Goal: Information Seeking & Learning: Learn about a topic

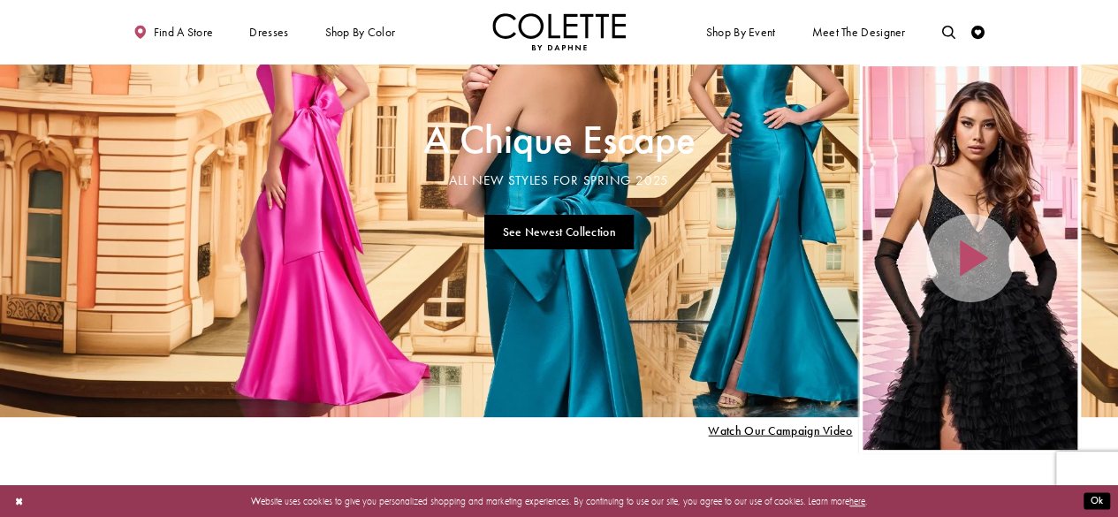
scroll to position [149, 0]
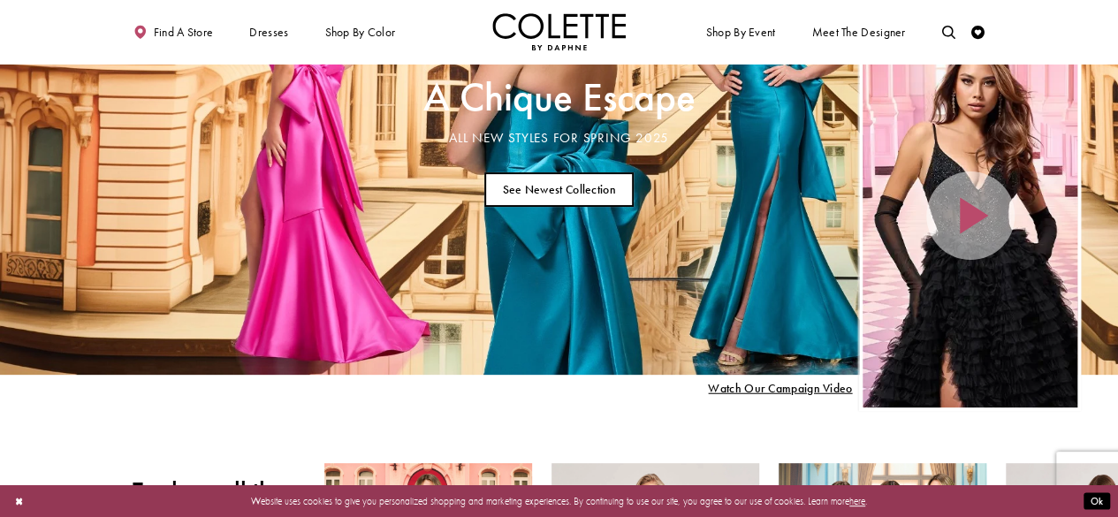
click at [564, 181] on link "See Newest Collection" at bounding box center [558, 189] width 149 height 34
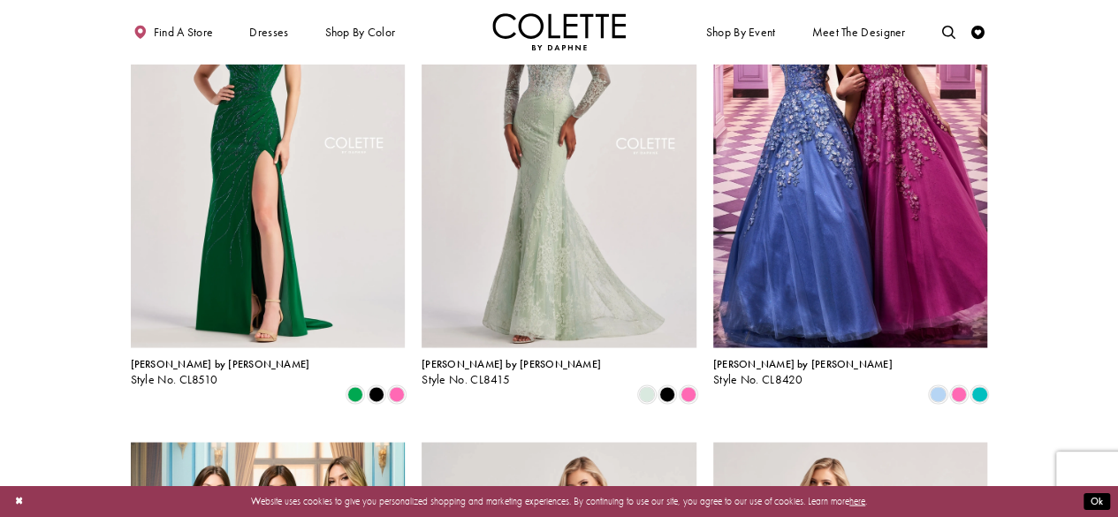
scroll to position [1668, 0]
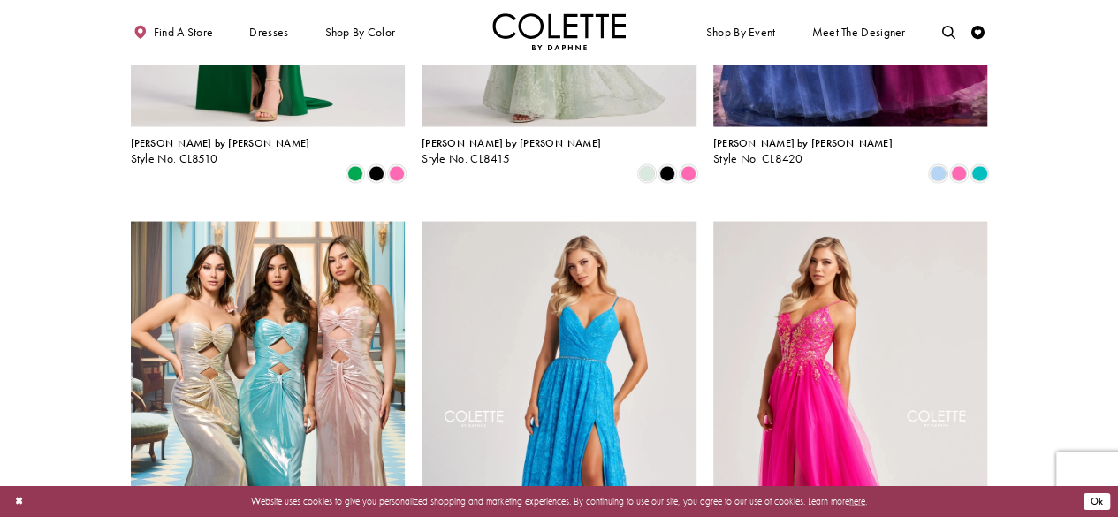
click at [1107, 503] on button "Ok" at bounding box center [1097, 501] width 27 height 17
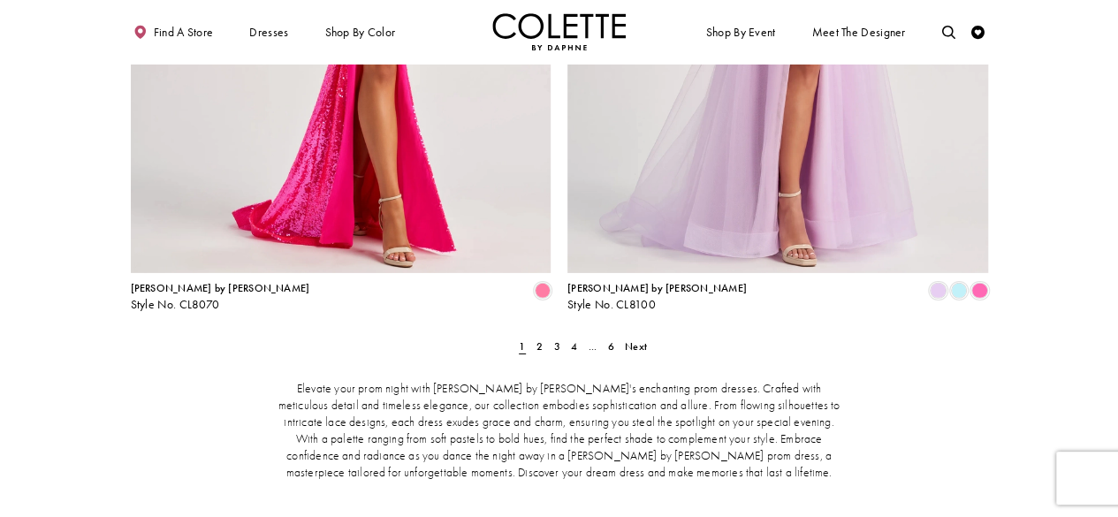
scroll to position [2704, 0]
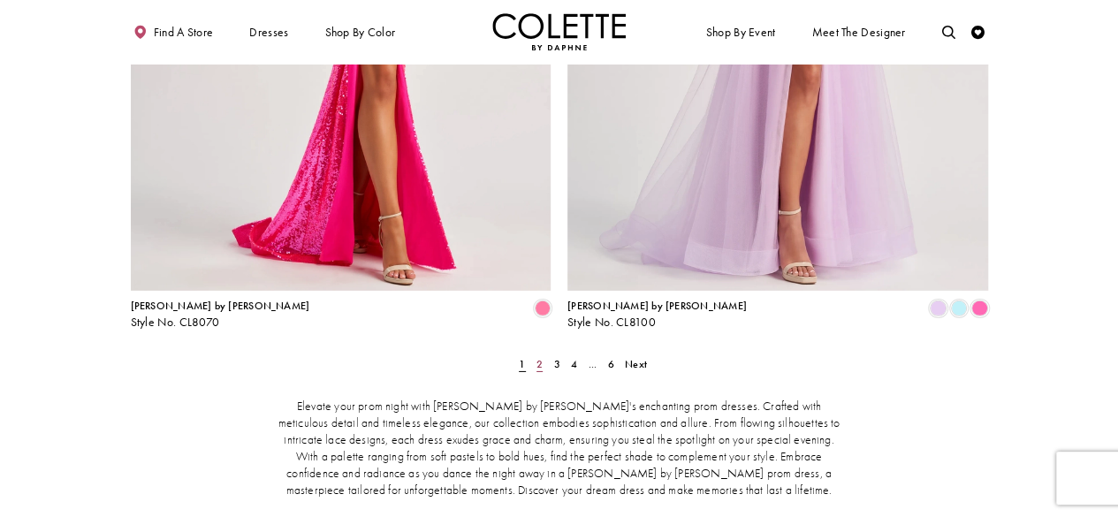
click at [537, 357] on span "2" at bounding box center [540, 364] width 6 height 14
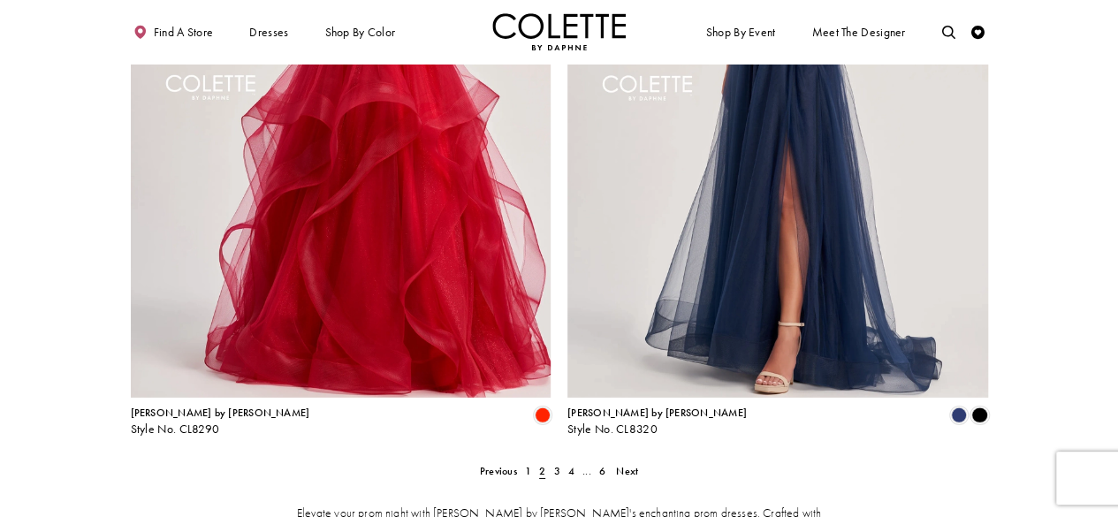
scroll to position [2599, 0]
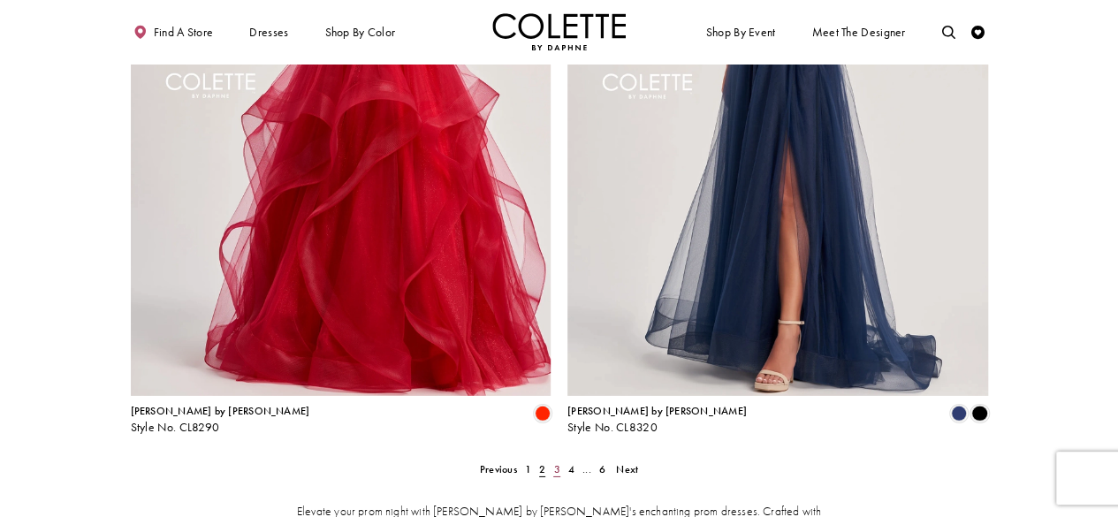
click at [557, 462] on span "3" at bounding box center [556, 469] width 6 height 14
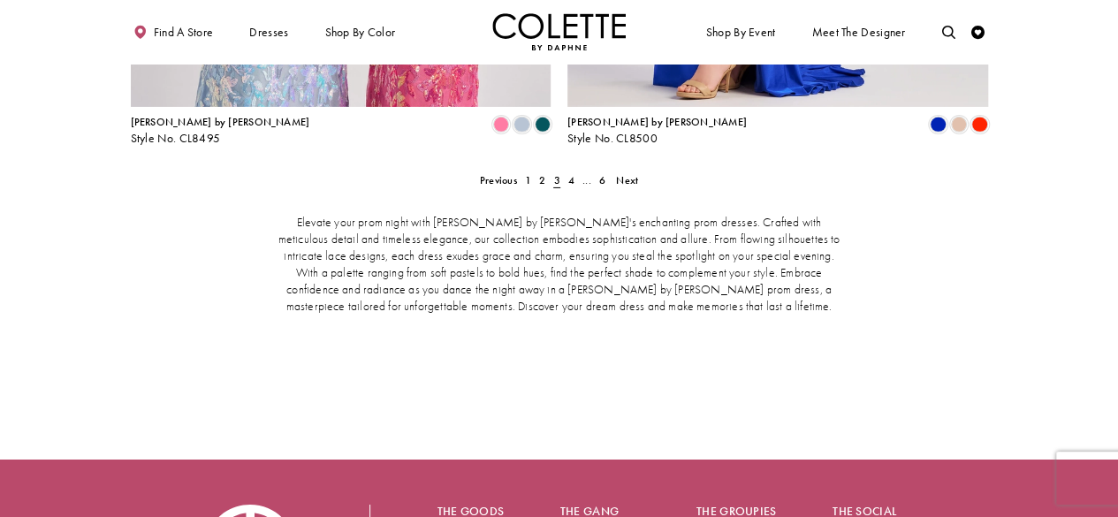
scroll to position [2889, 0]
click at [574, 172] on span "4" at bounding box center [571, 179] width 6 height 14
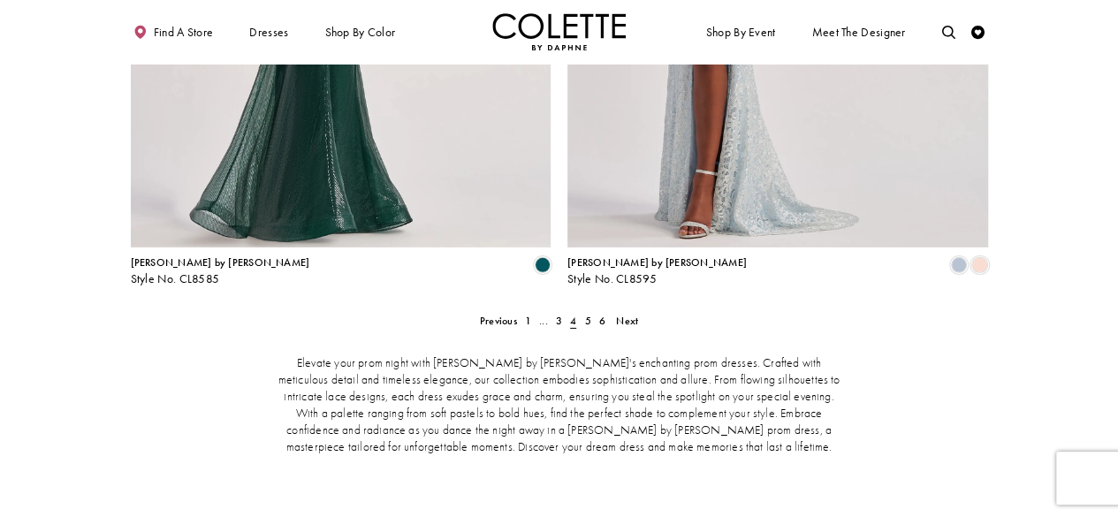
scroll to position [2764, 0]
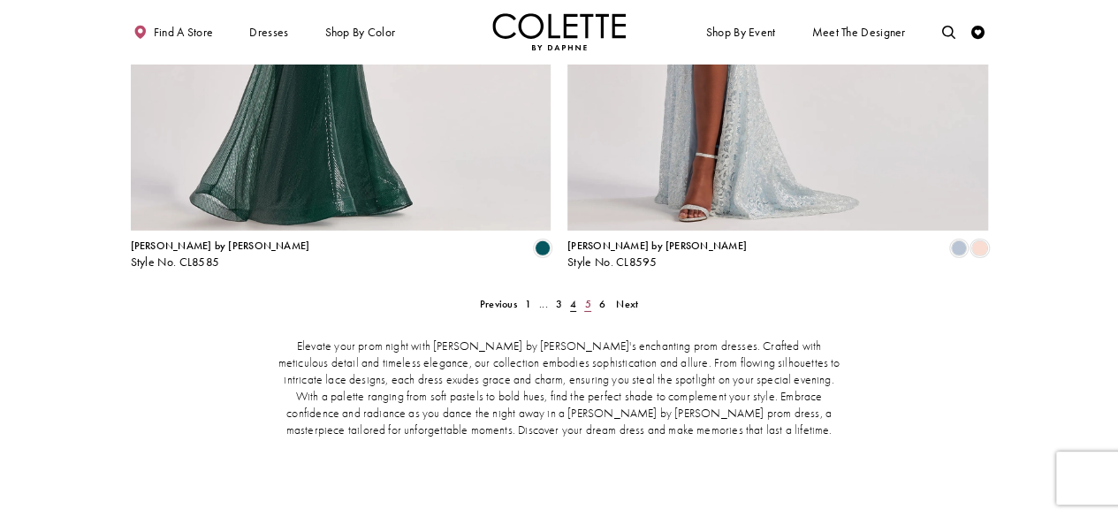
click at [587, 297] on span "5" at bounding box center [587, 304] width 6 height 14
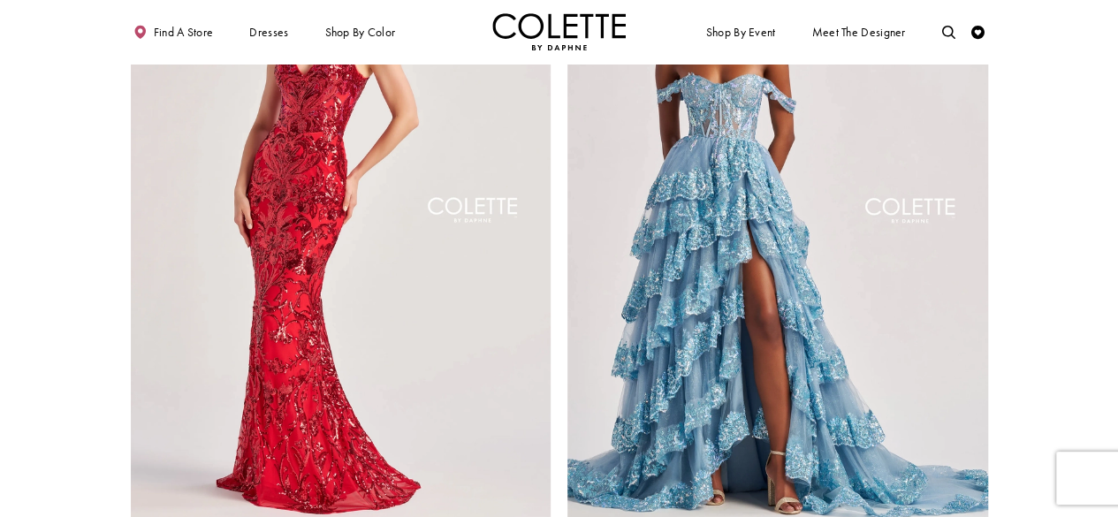
scroll to position [2590, 0]
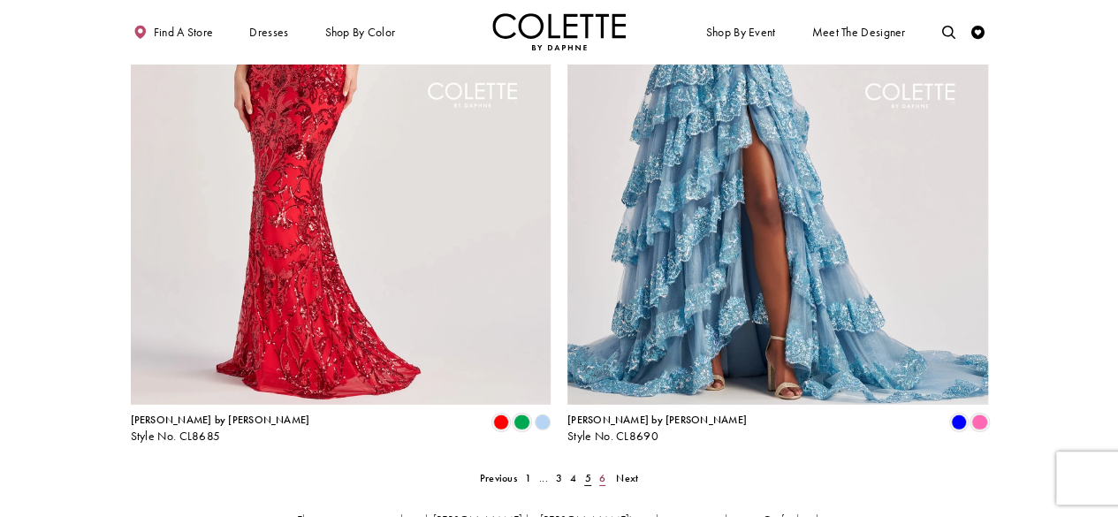
click at [603, 471] on span "6" at bounding box center [602, 478] width 6 height 14
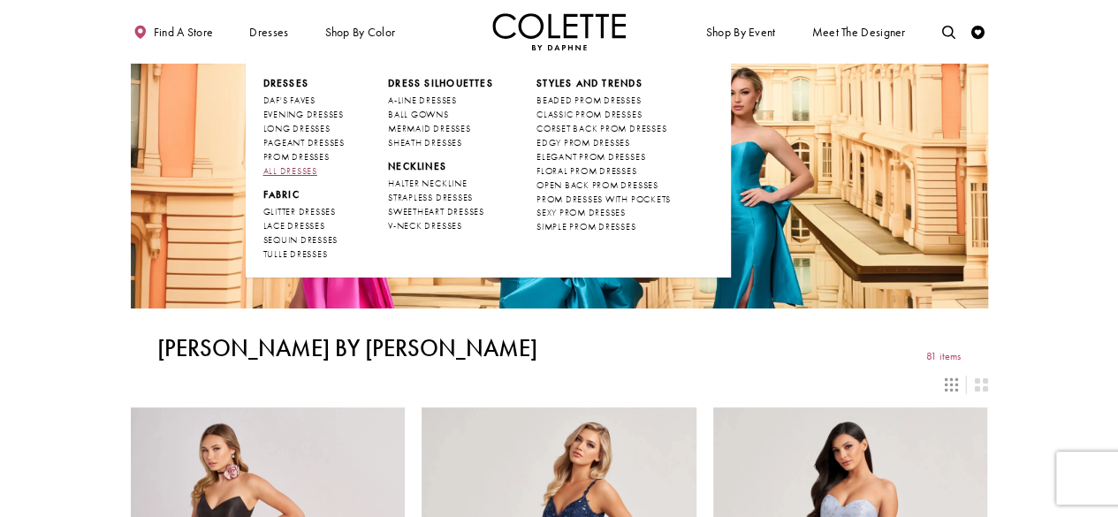
click at [293, 175] on span "ALL DRESSES" at bounding box center [290, 170] width 54 height 11
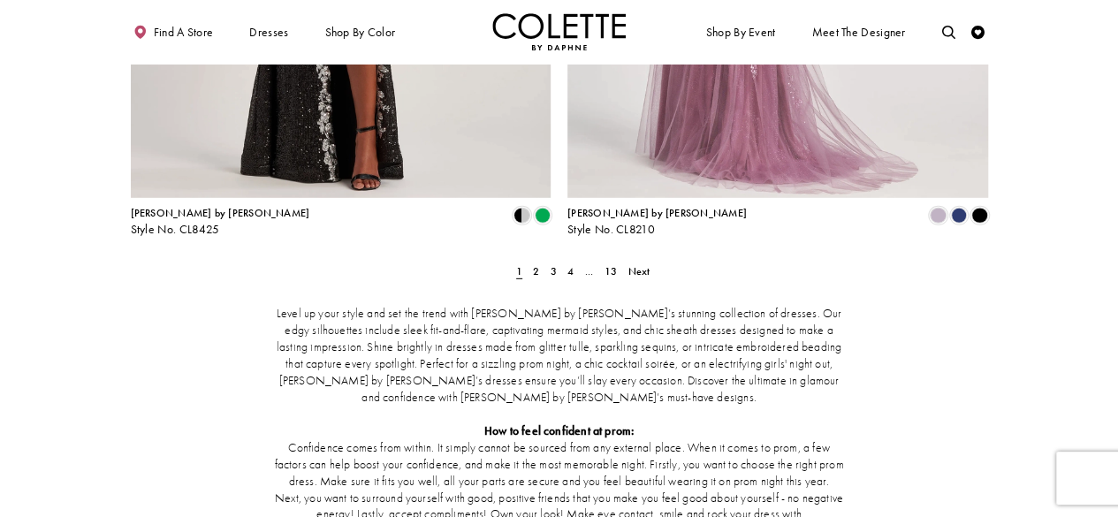
scroll to position [2527, 0]
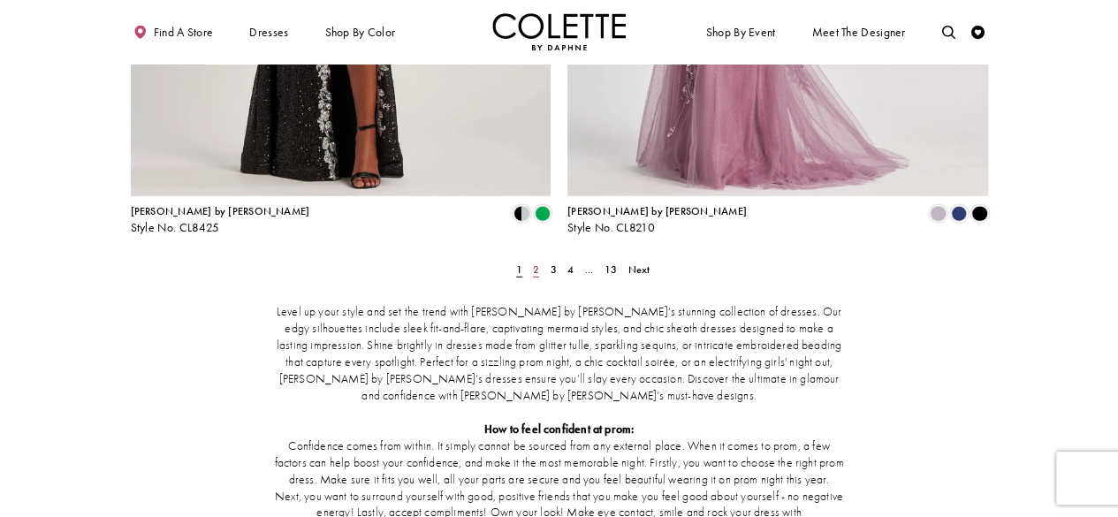
click at [539, 263] on span "2" at bounding box center [536, 270] width 6 height 14
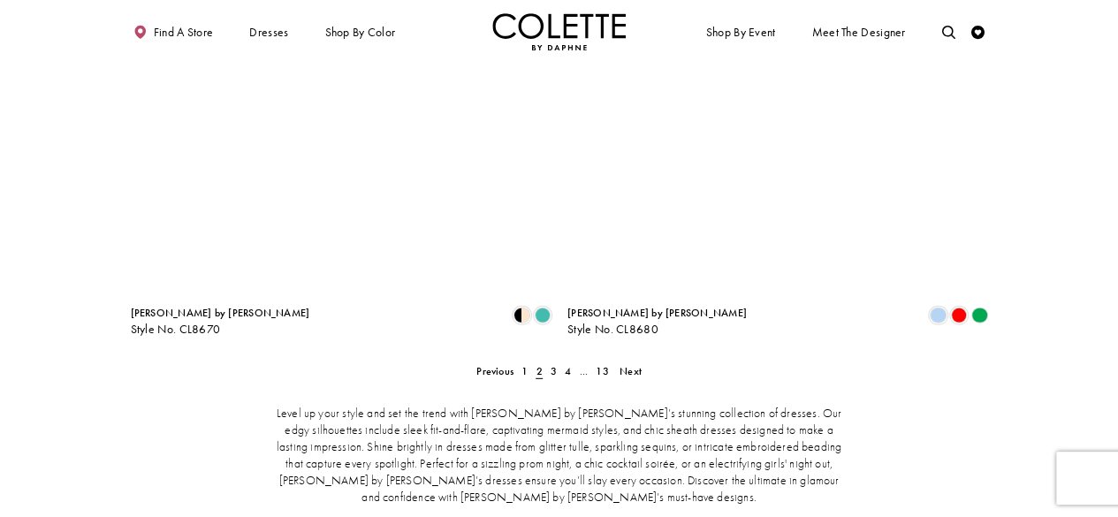
scroll to position [2427, 0]
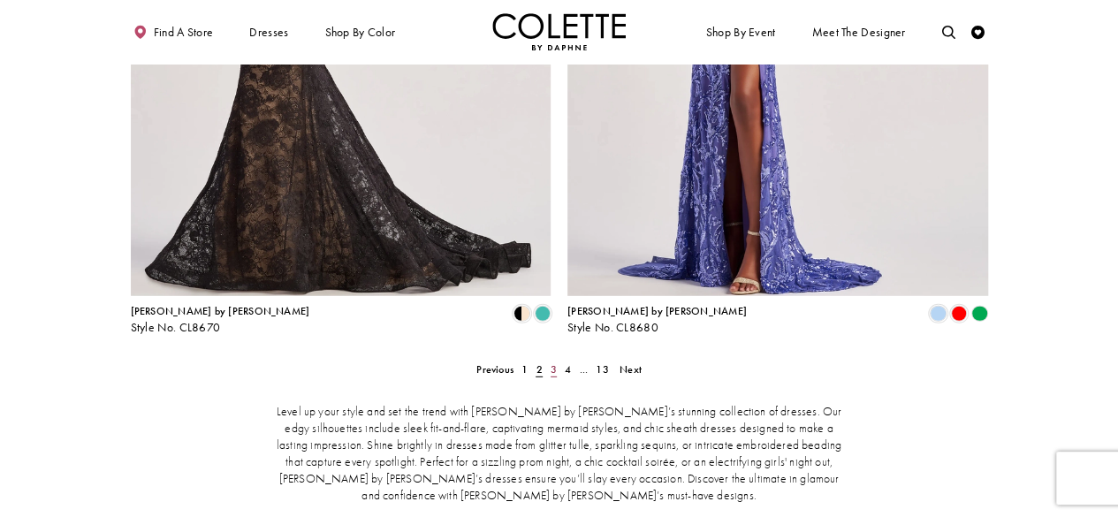
click at [554, 362] on span "3" at bounding box center [554, 369] width 6 height 14
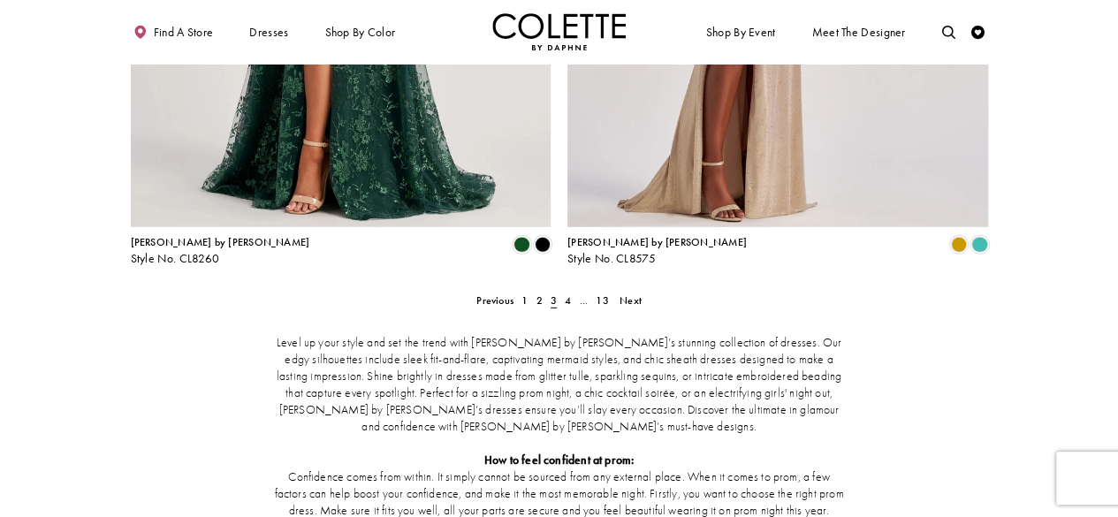
scroll to position [2496, 0]
click at [573, 291] on link "4" at bounding box center [568, 300] width 14 height 19
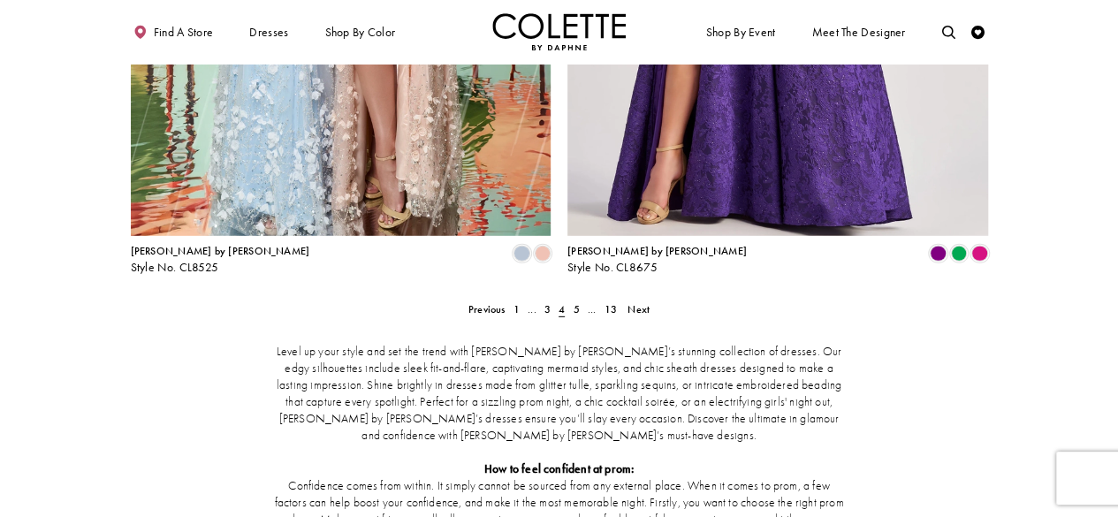
scroll to position [2489, 0]
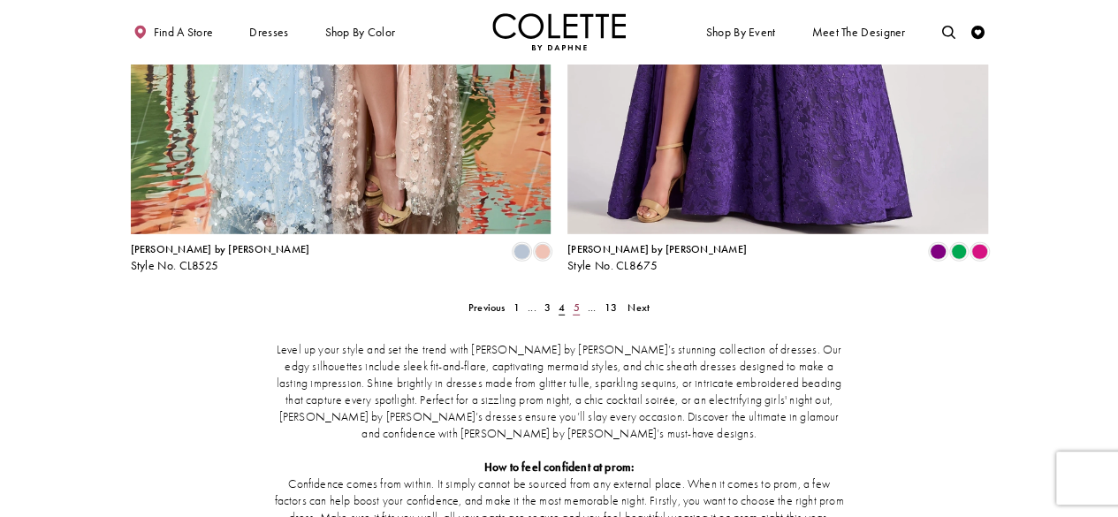
click at [581, 298] on link "5" at bounding box center [576, 307] width 14 height 19
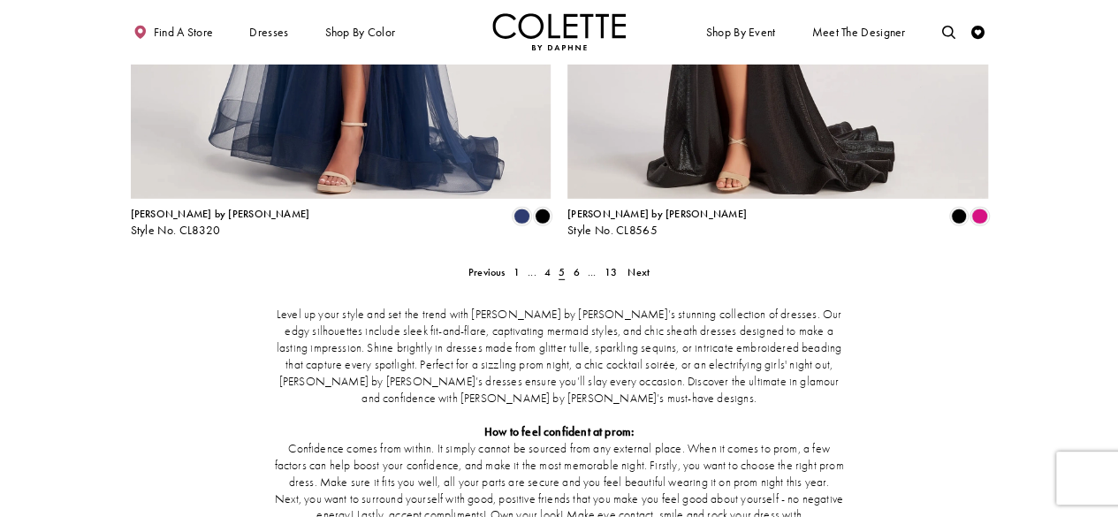
scroll to position [2526, 0]
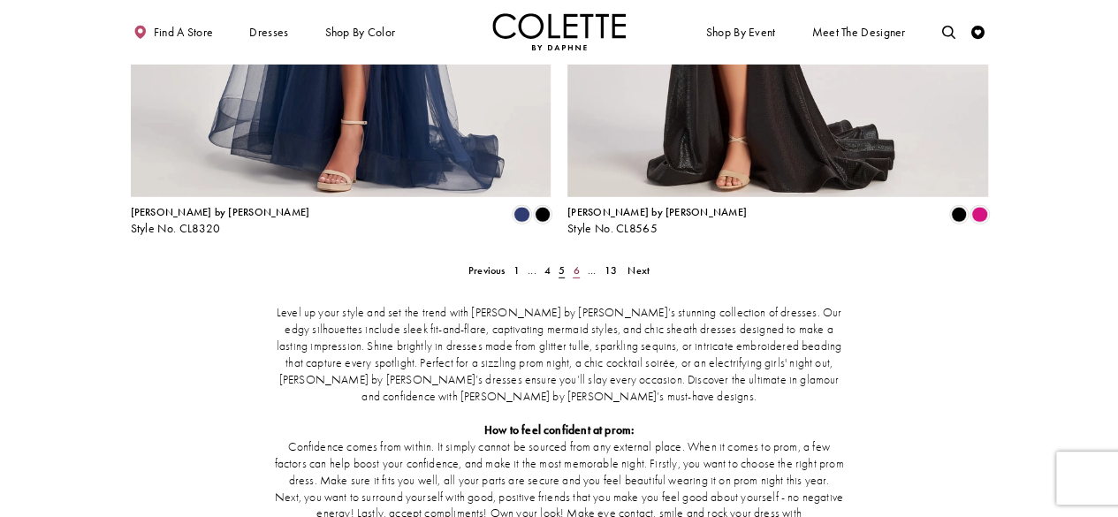
click at [574, 263] on span "6" at bounding box center [576, 270] width 6 height 14
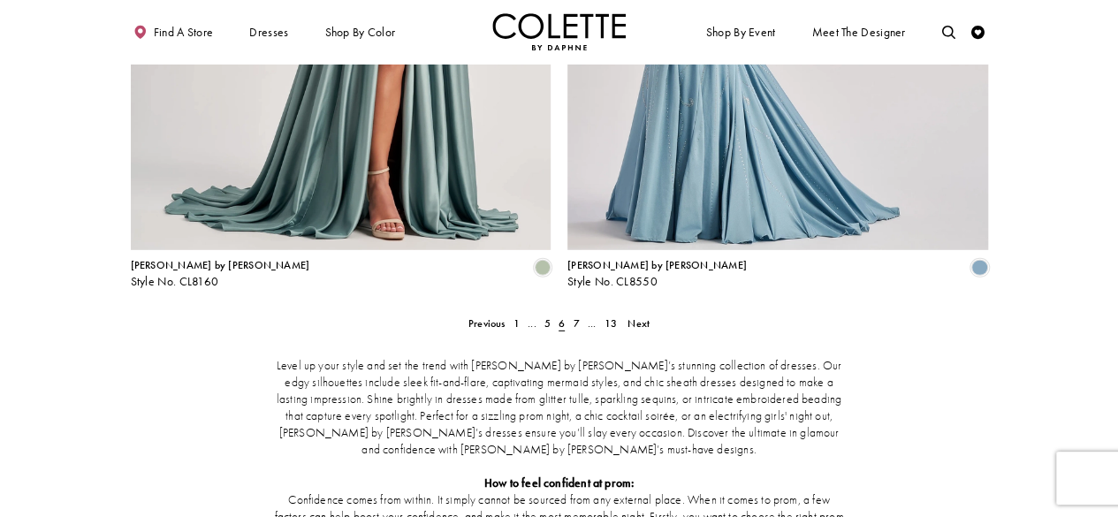
scroll to position [2473, 0]
click at [576, 316] on span "7" at bounding box center [576, 323] width 6 height 14
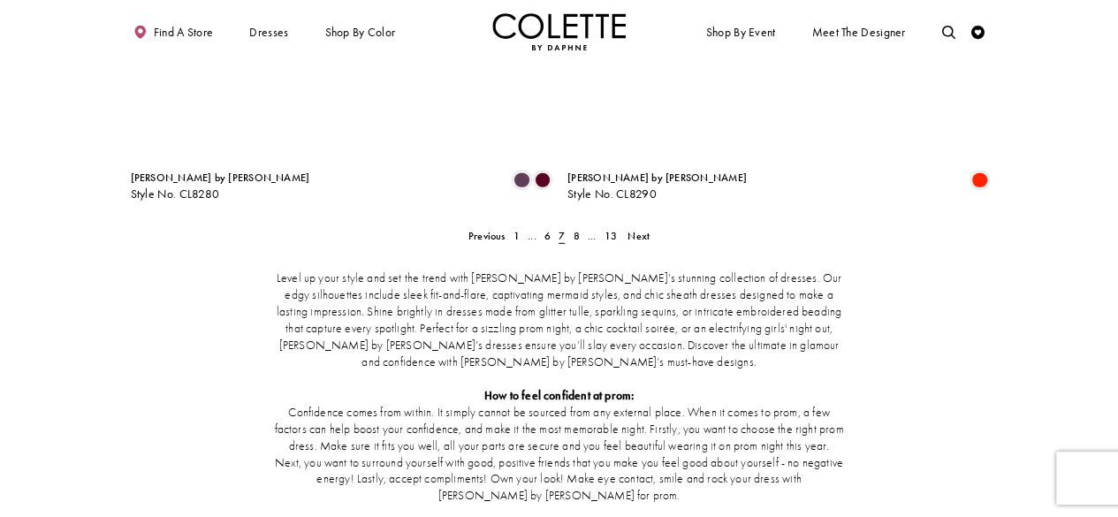
scroll to position [2559, 0]
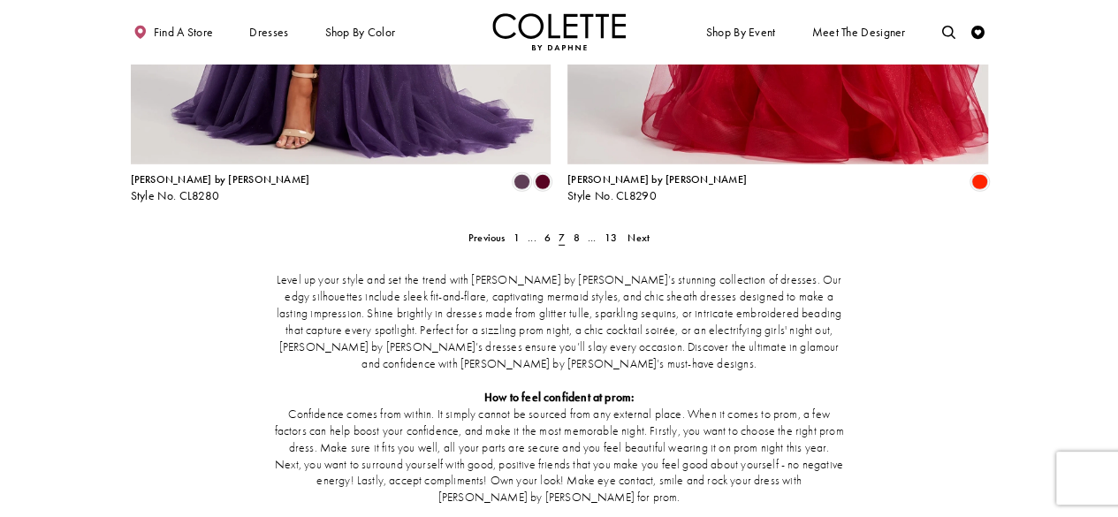
click at [575, 244] on div "Level up your style and set the trend with [PERSON_NAME] by [PERSON_NAME]’s stu…" at bounding box center [559, 472] width 857 height 457
click at [574, 231] on span "8" at bounding box center [576, 238] width 6 height 14
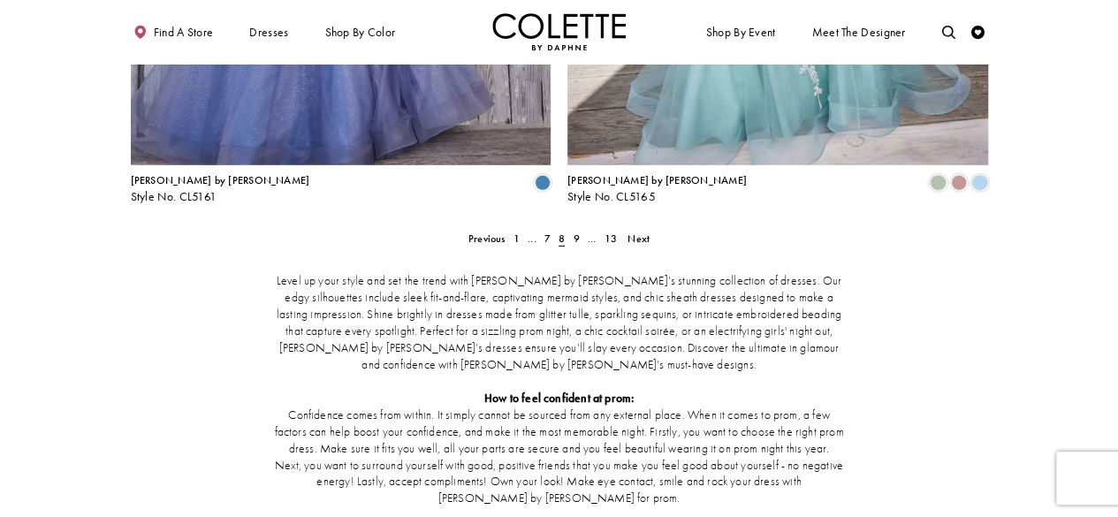
scroll to position [2560, 0]
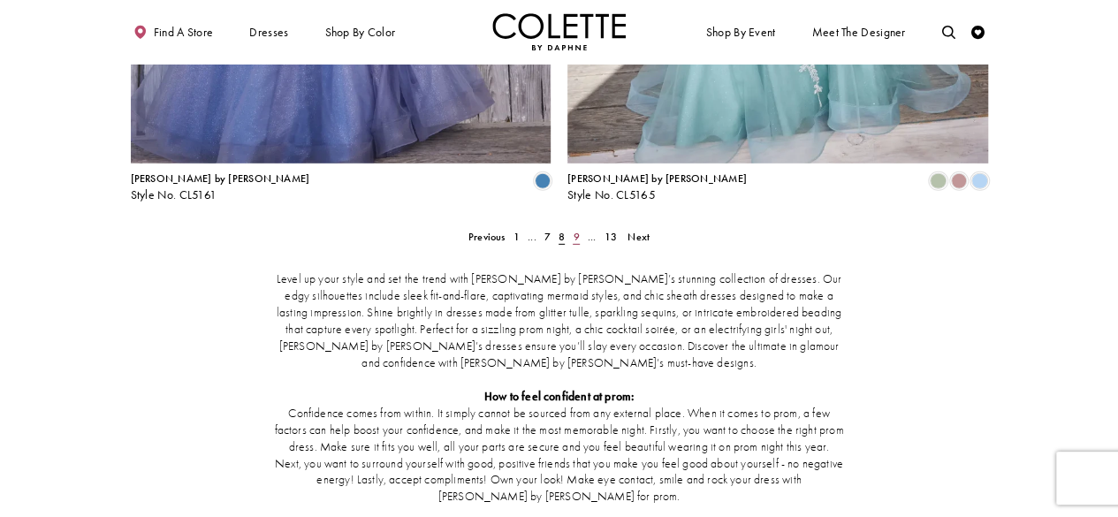
click at [575, 230] on span "9" at bounding box center [576, 237] width 6 height 14
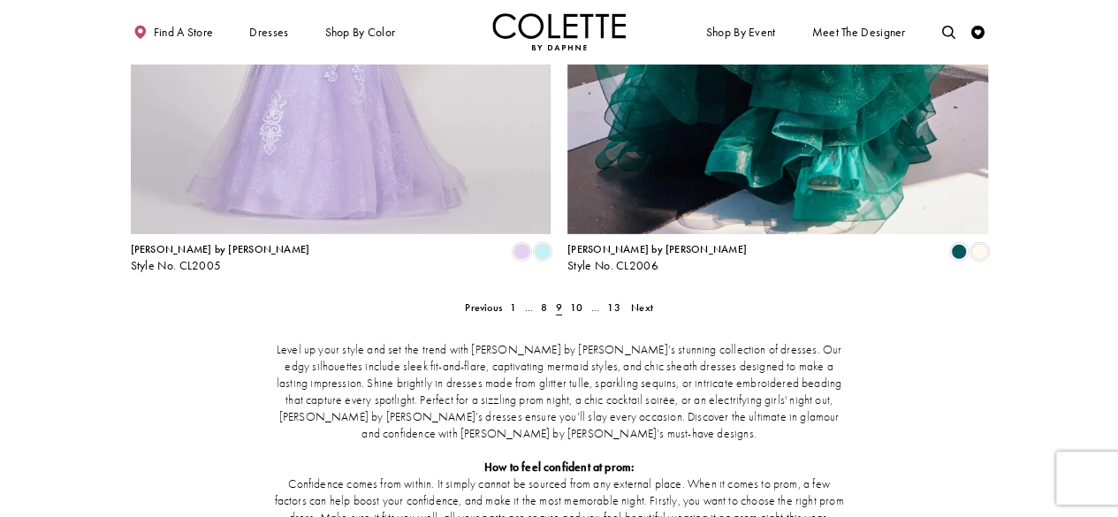
scroll to position [2562, 0]
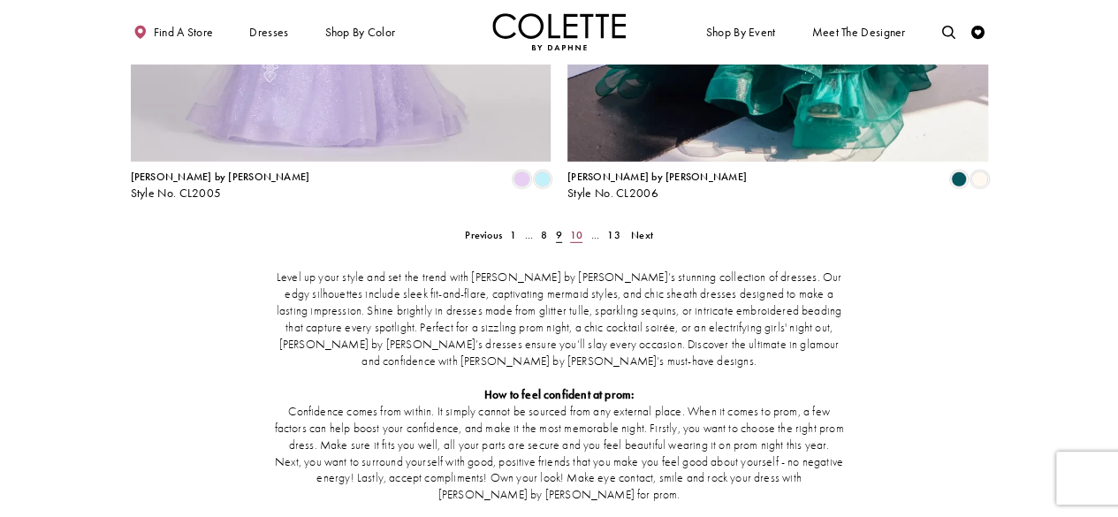
click at [580, 228] on span "10" at bounding box center [576, 235] width 12 height 14
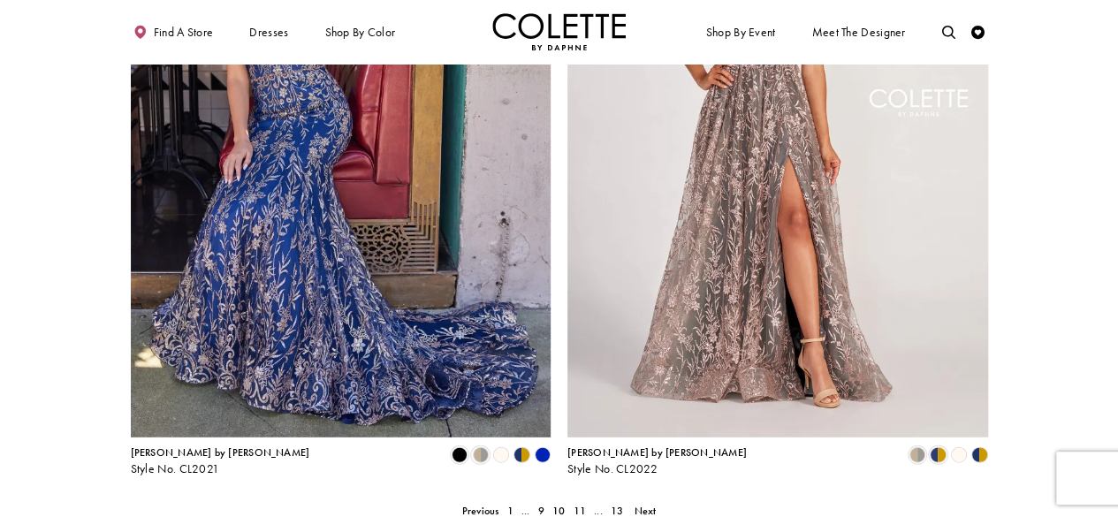
scroll to position [2474, 0]
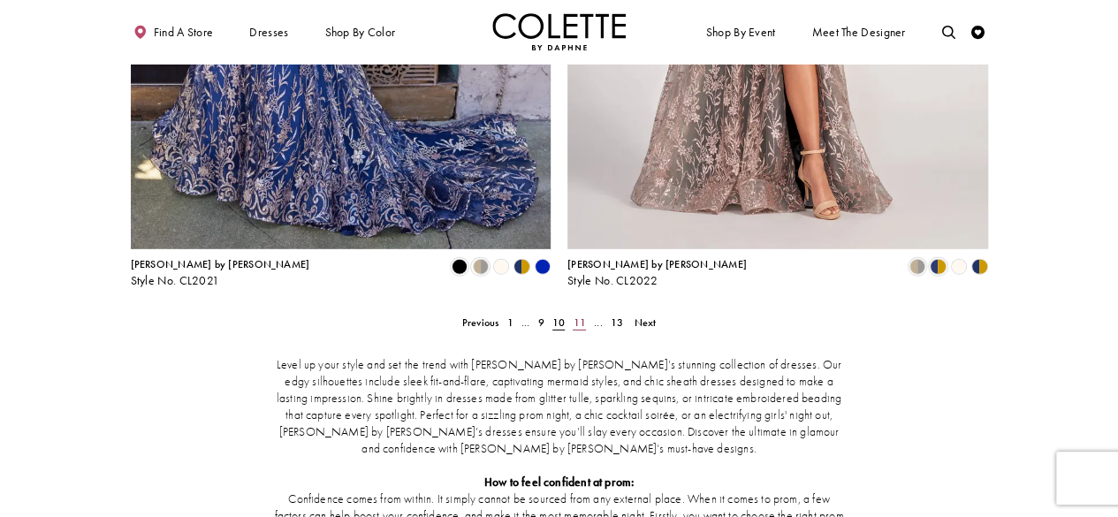
click at [580, 316] on span "11" at bounding box center [579, 323] width 12 height 14
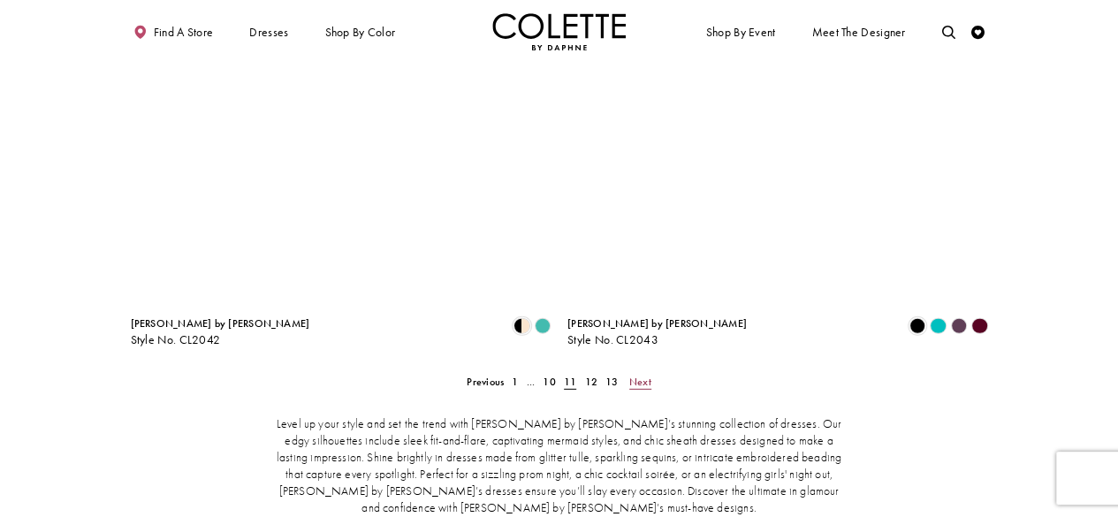
scroll to position [2415, 0]
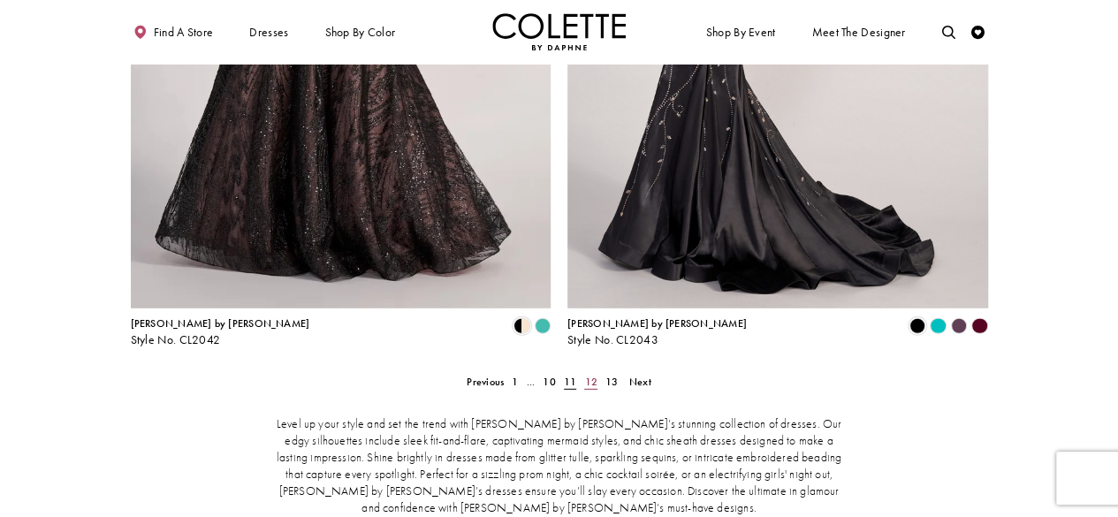
click at [589, 375] on span "12" at bounding box center [590, 382] width 12 height 14
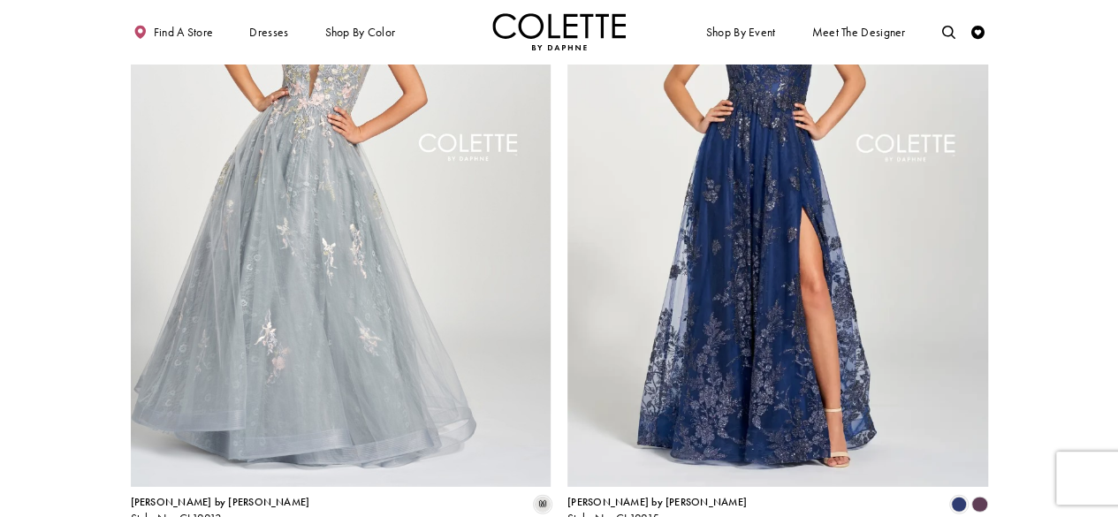
scroll to position [2271, 0]
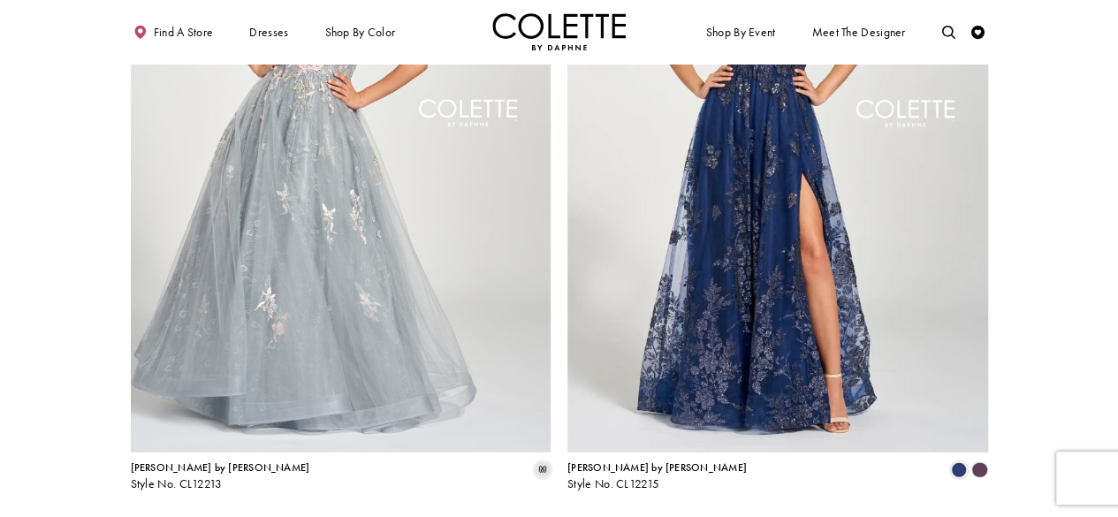
click at [608, 516] on link "13" at bounding box center [611, 525] width 21 height 19
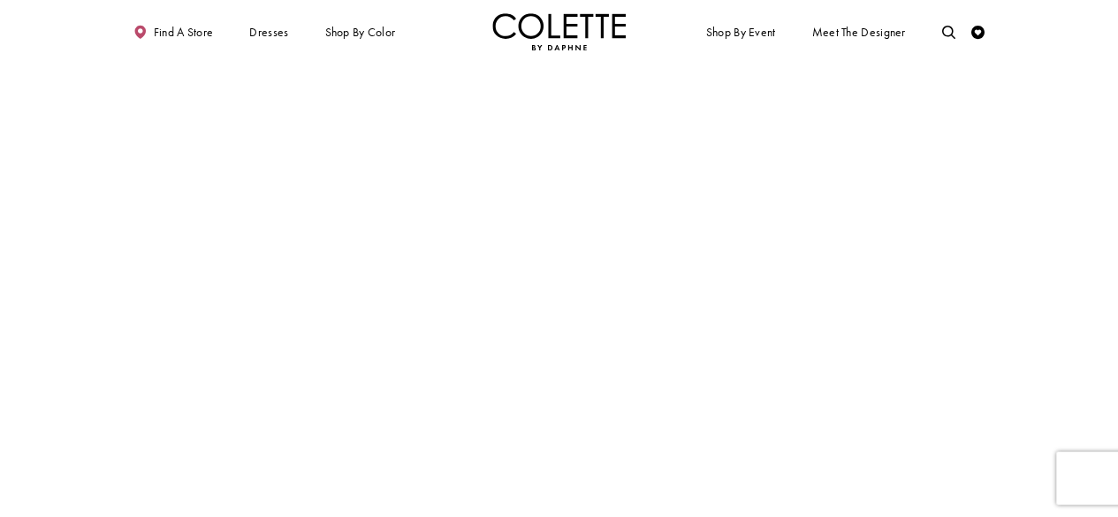
scroll to position [2243, 0]
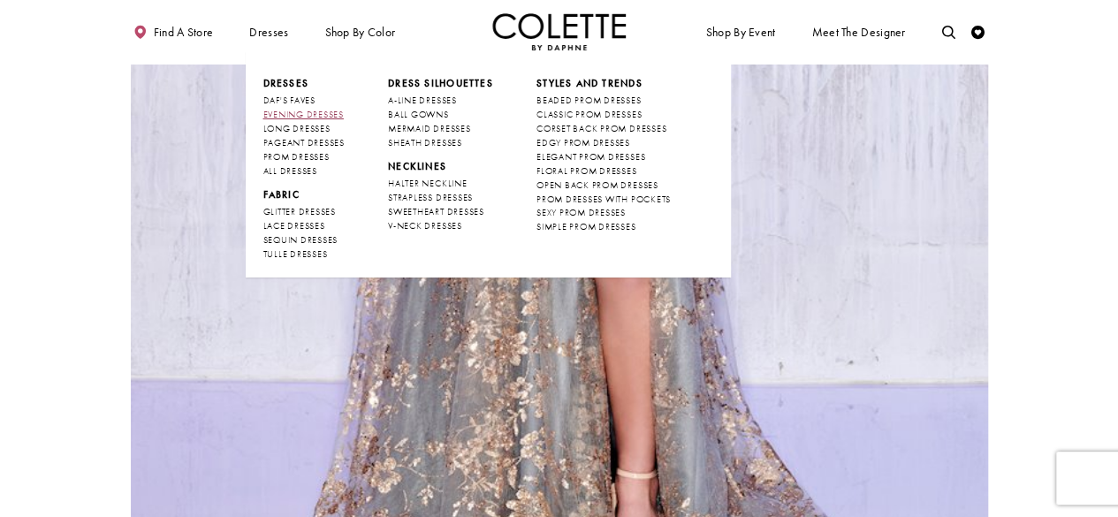
click at [292, 116] on span "EVENING DRESSES" at bounding box center [303, 114] width 80 height 11
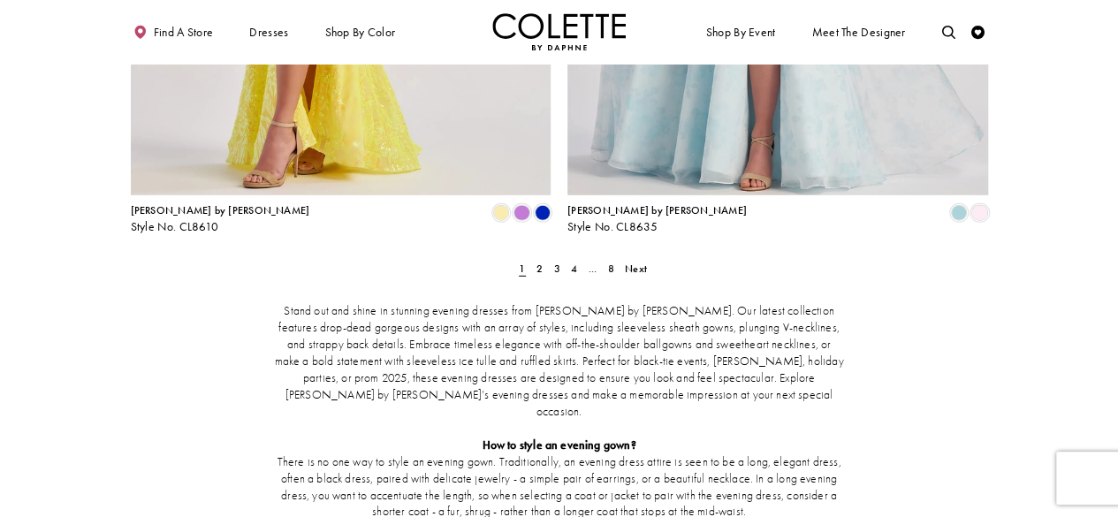
scroll to position [2616, 0]
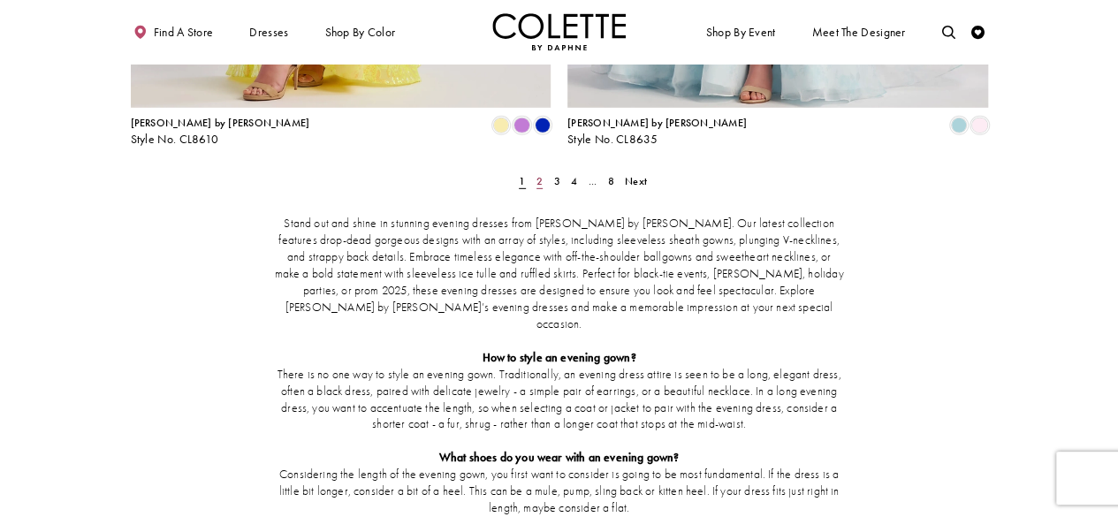
click at [541, 174] on span "2" at bounding box center [540, 181] width 6 height 14
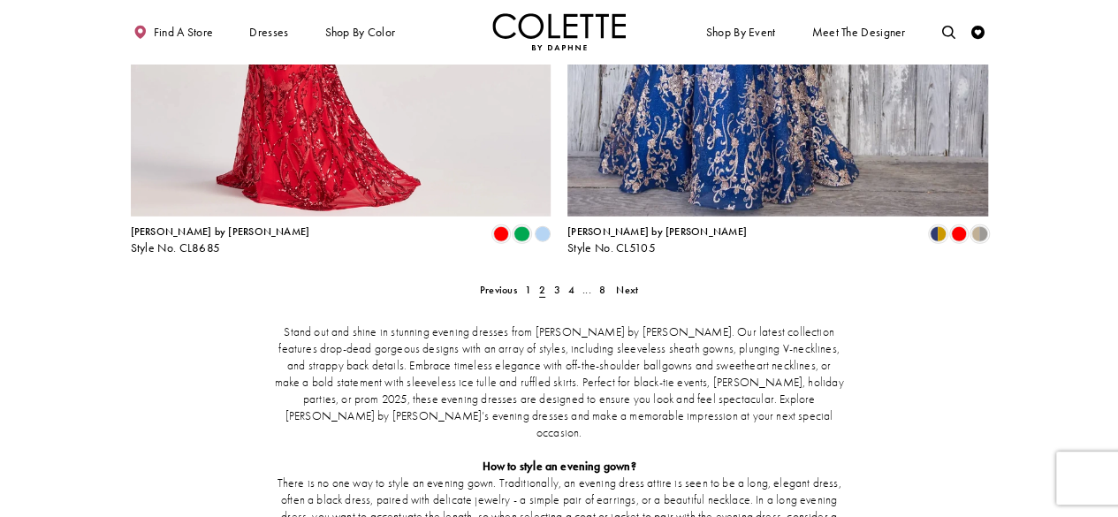
scroll to position [2509, 0]
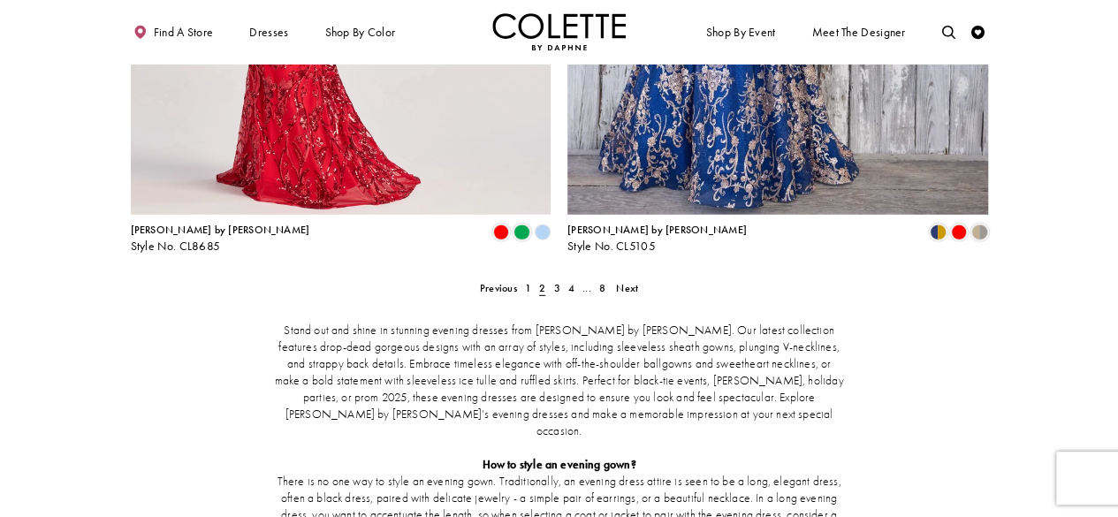
click at [541, 281] on span "2" at bounding box center [542, 288] width 6 height 14
click at [560, 278] on link "3" at bounding box center [557, 287] width 14 height 19
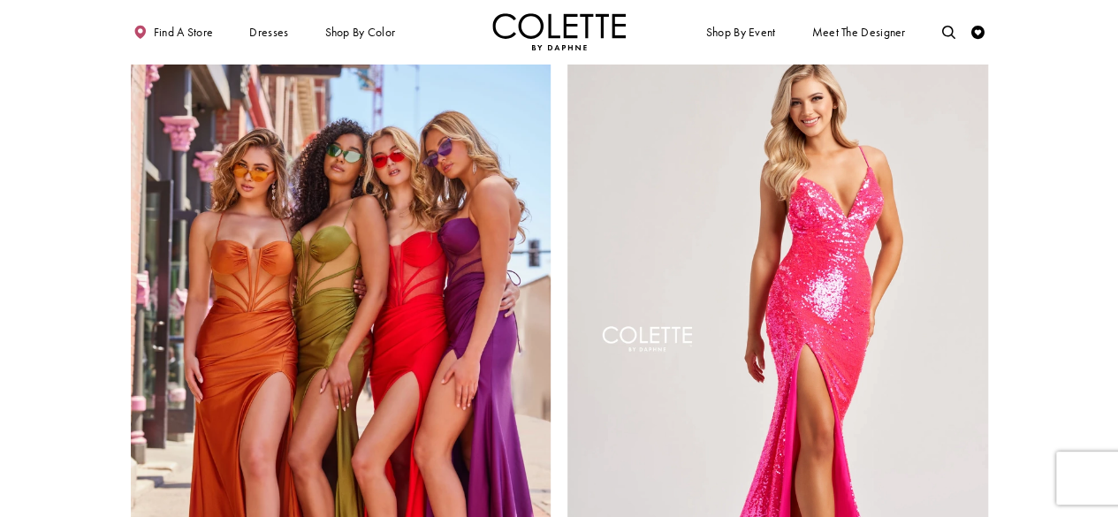
scroll to position [2154, 0]
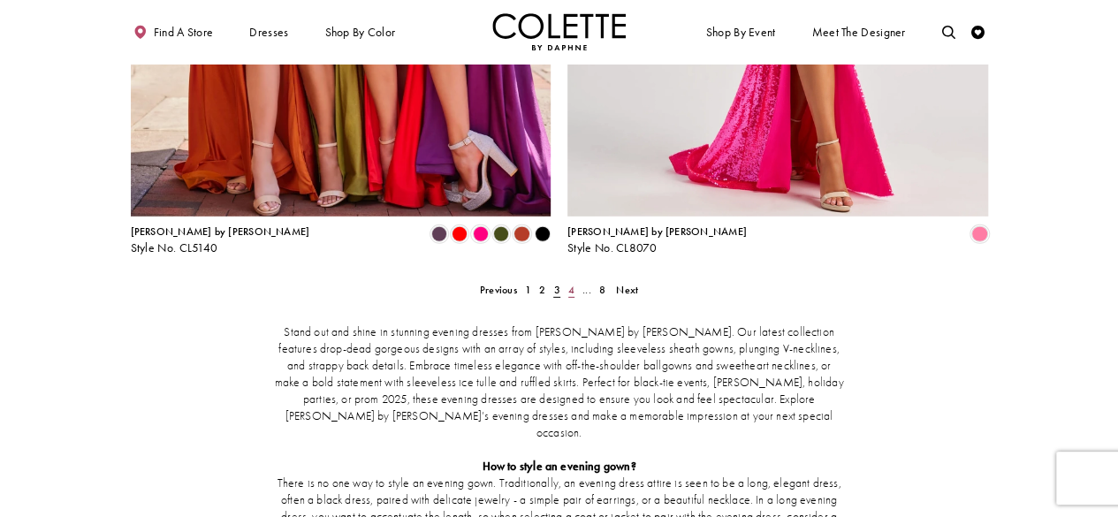
click at [568, 283] on span "4" at bounding box center [571, 290] width 6 height 14
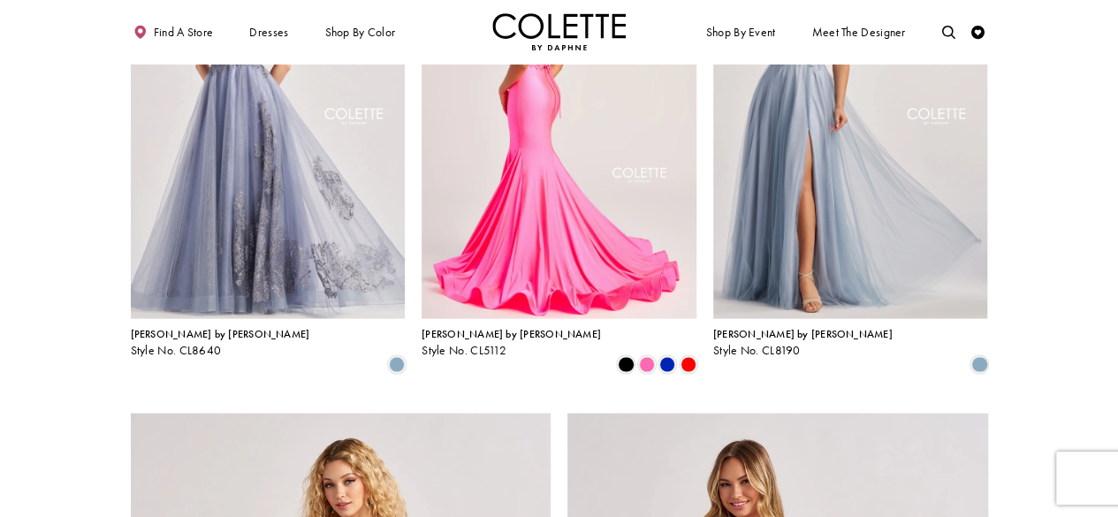
scroll to position [1726, 0]
